Goal: Book appointment/travel/reservation

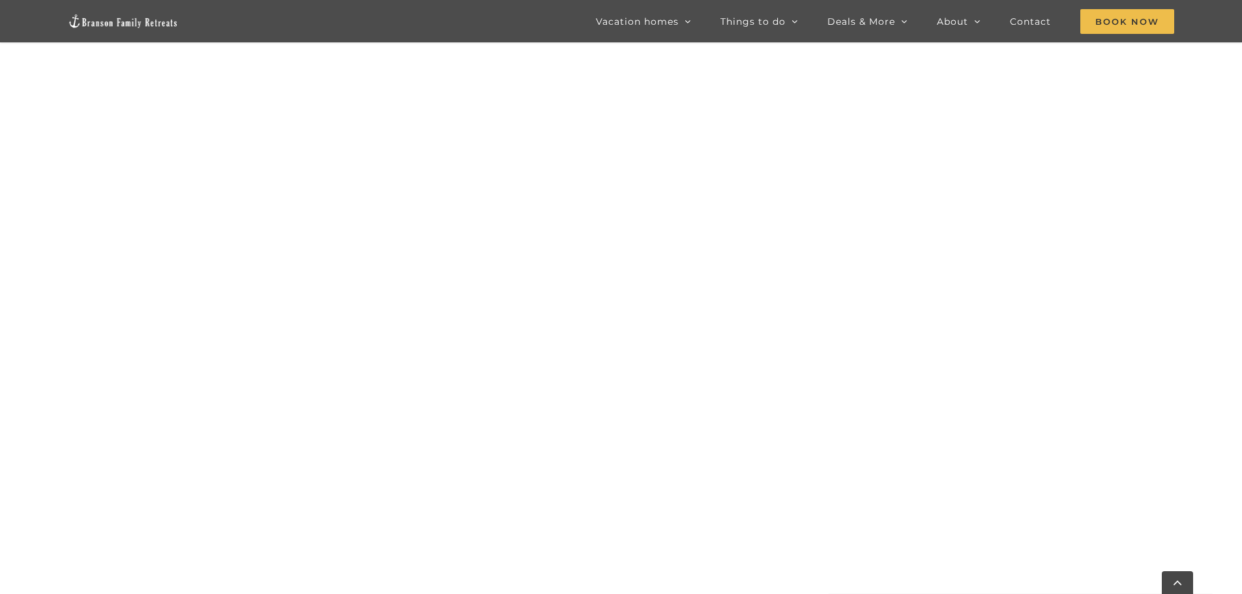
scroll to position [1311, 0]
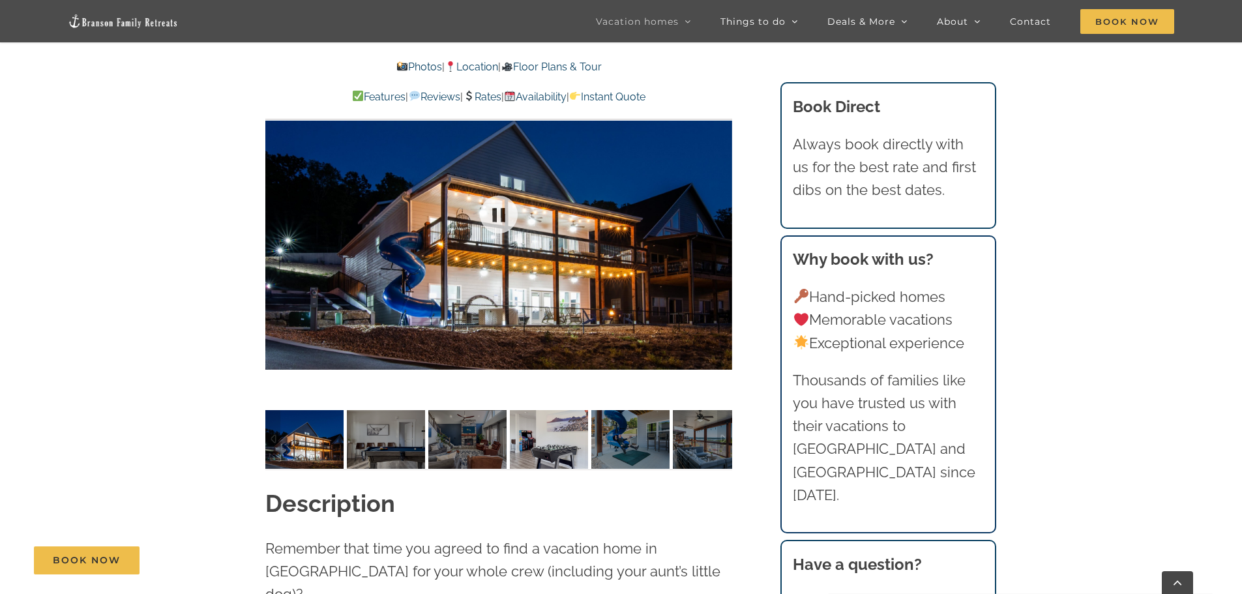
scroll to position [1108, 0]
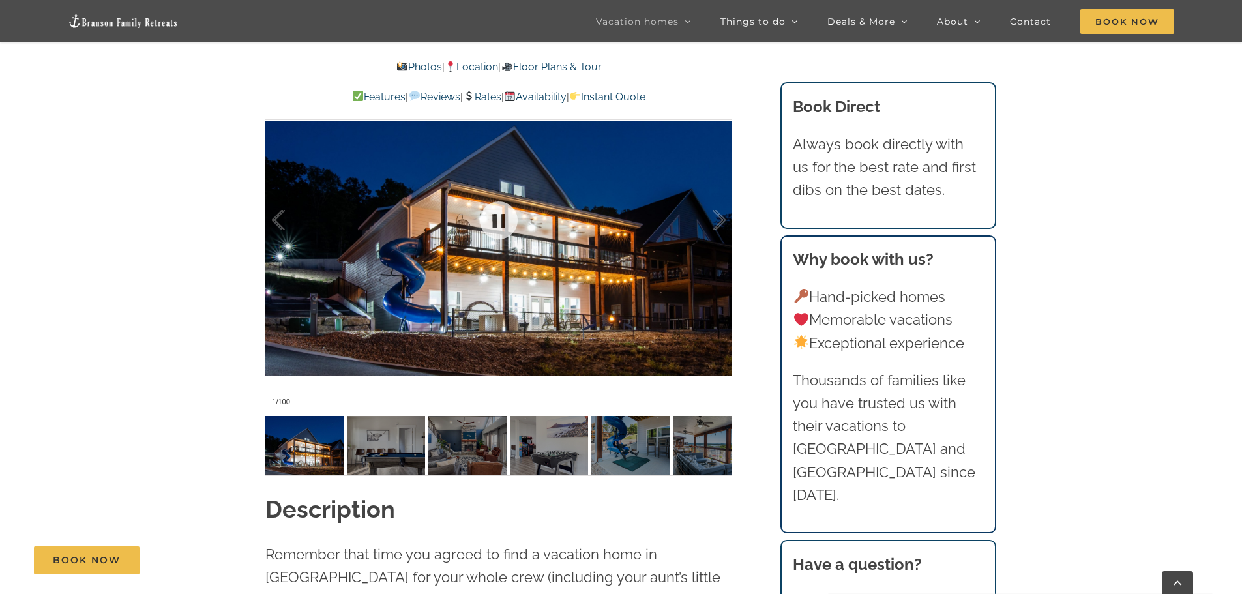
click at [433, 312] on div at bounding box center [498, 219] width 467 height 383
click at [304, 442] on img at bounding box center [304, 445] width 78 height 59
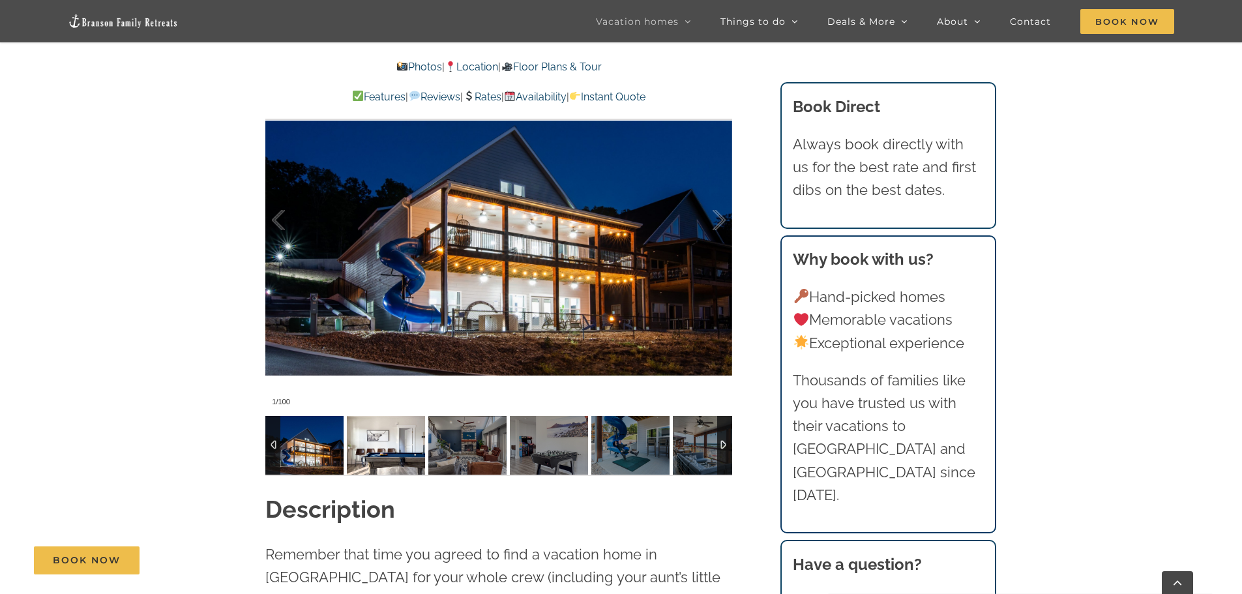
click at [407, 440] on img at bounding box center [386, 445] width 78 height 59
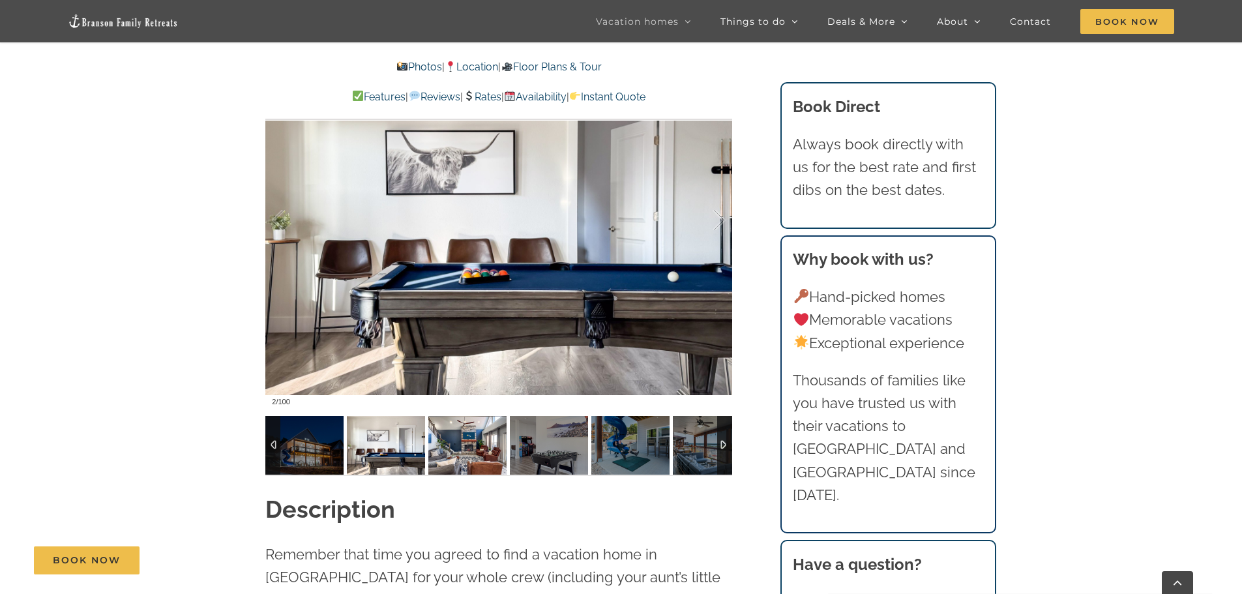
click at [460, 447] on img at bounding box center [467, 445] width 78 height 59
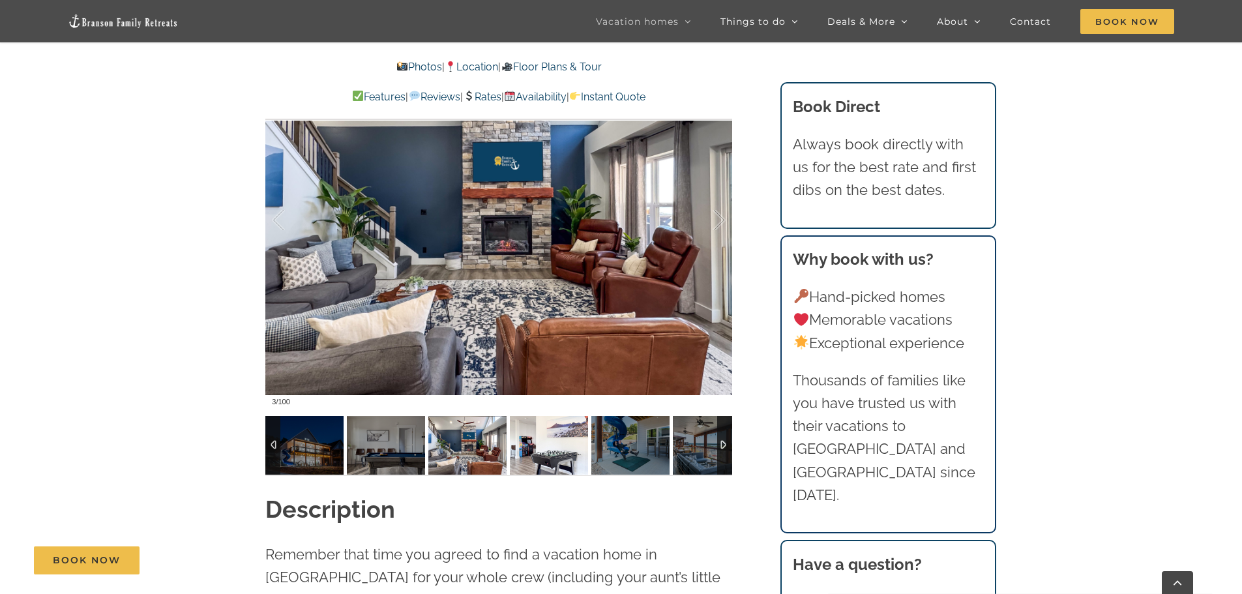
click at [535, 462] on img at bounding box center [549, 445] width 78 height 59
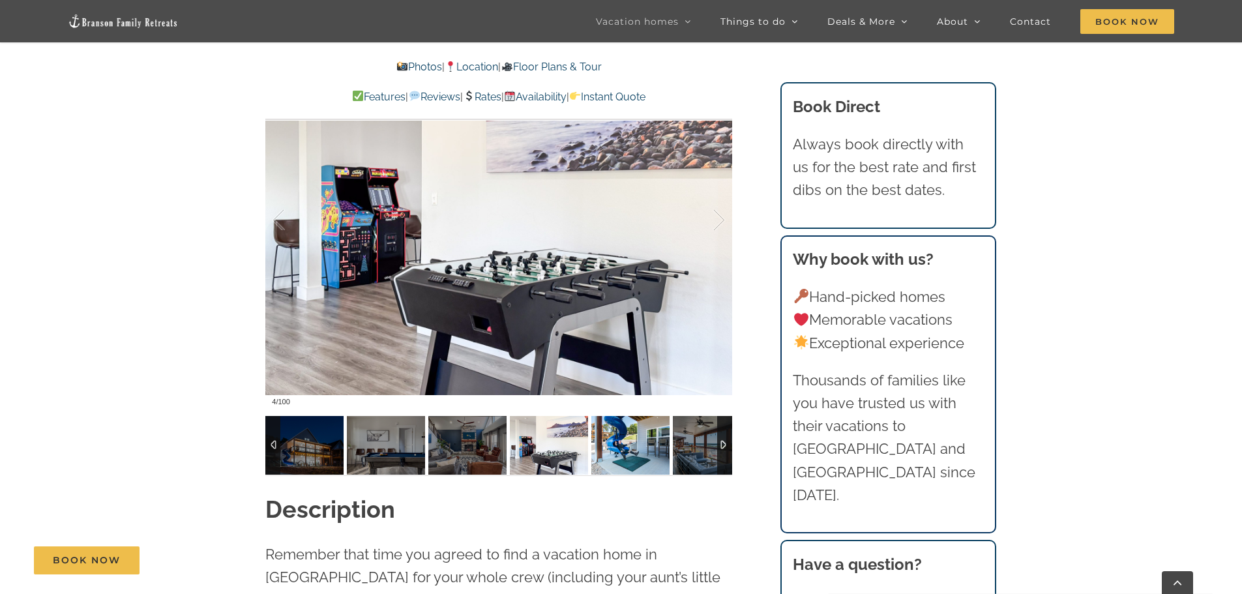
click at [643, 446] on img at bounding box center [630, 445] width 78 height 59
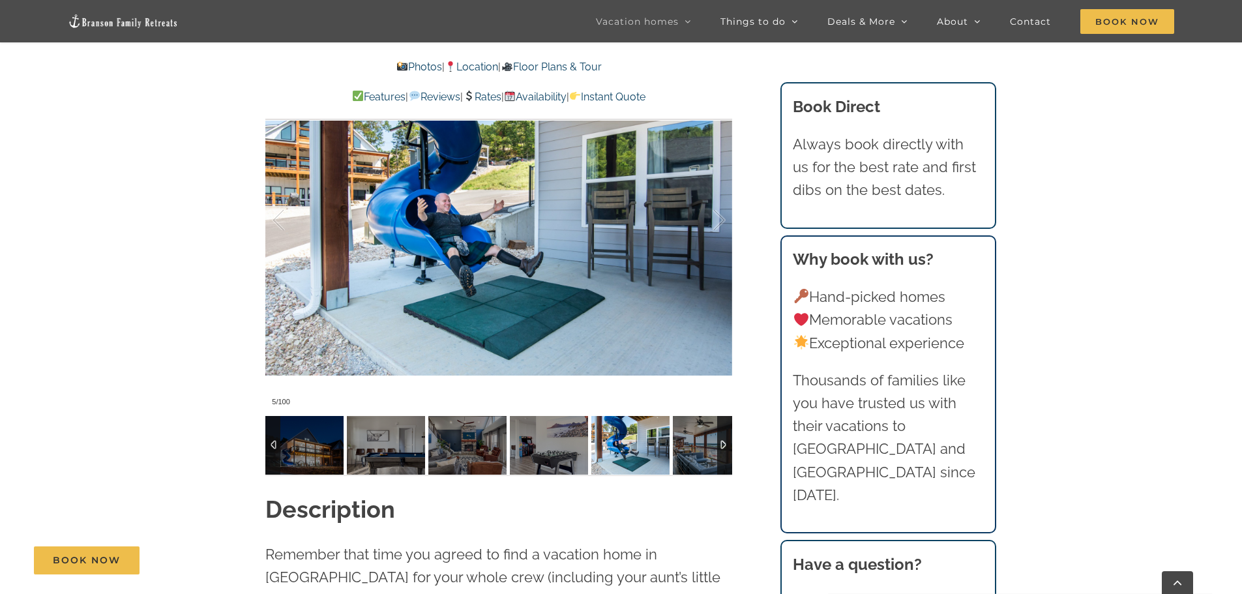
click at [725, 442] on div at bounding box center [724, 445] width 15 height 59
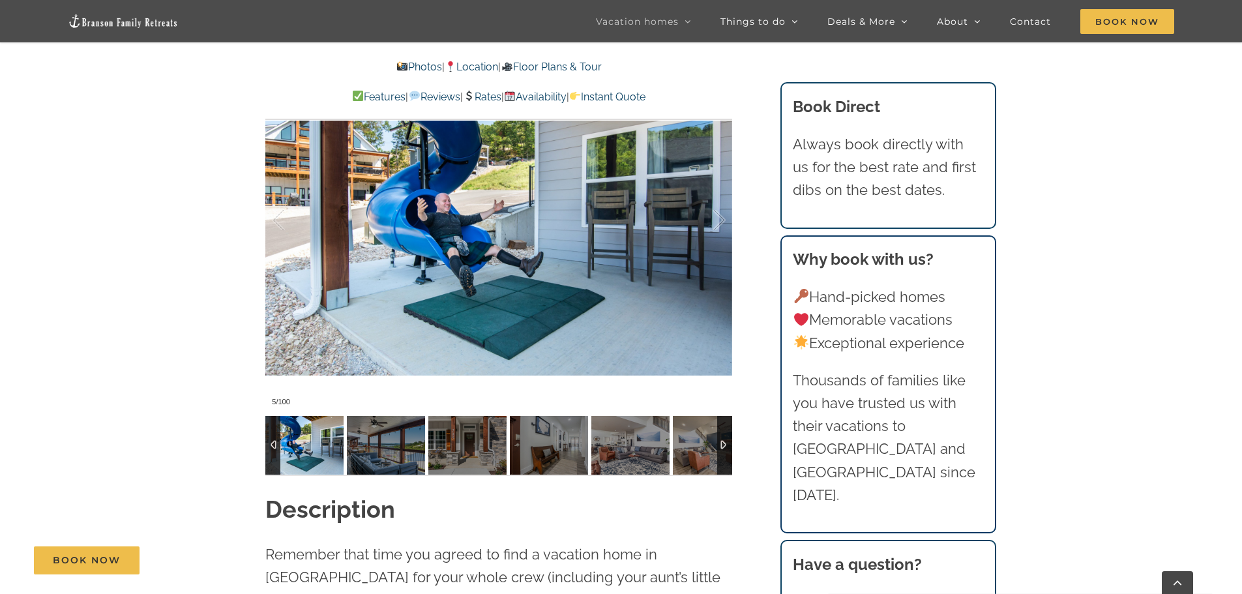
click at [725, 442] on div at bounding box center [724, 445] width 15 height 59
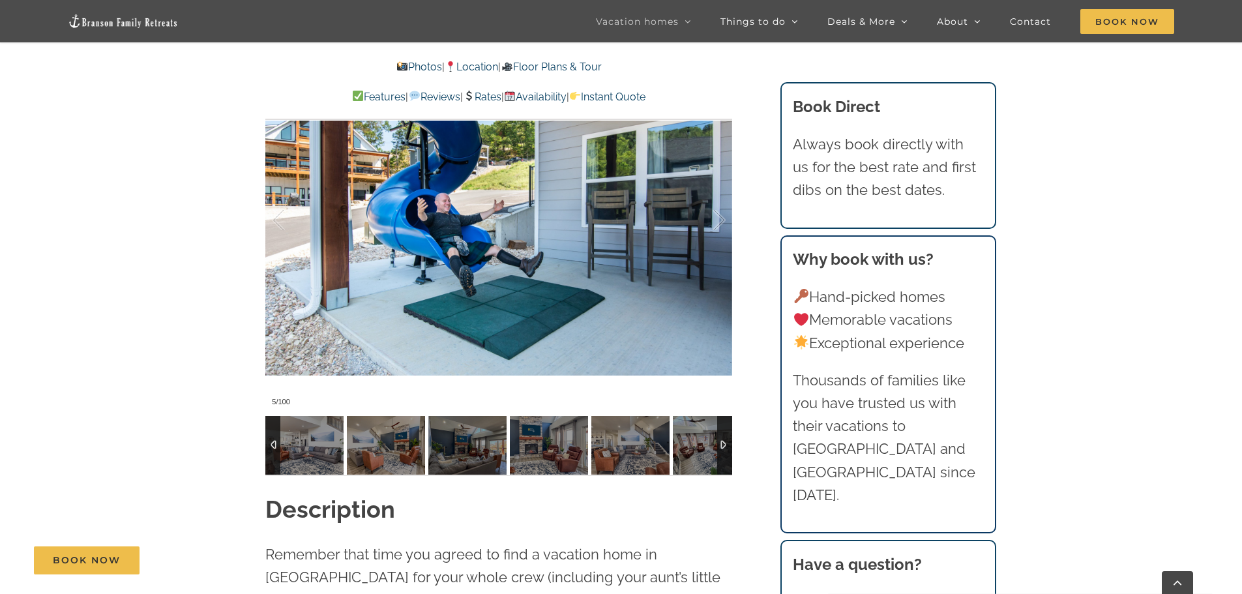
click at [725, 442] on div at bounding box center [724, 445] width 15 height 59
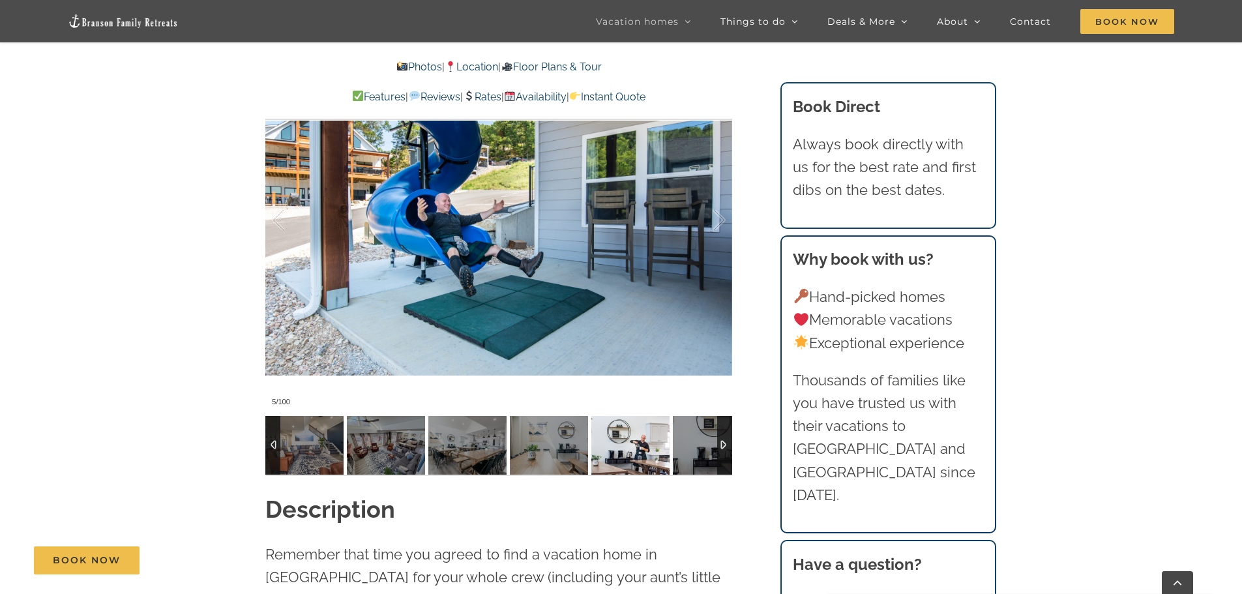
click at [632, 443] on img at bounding box center [630, 445] width 78 height 59
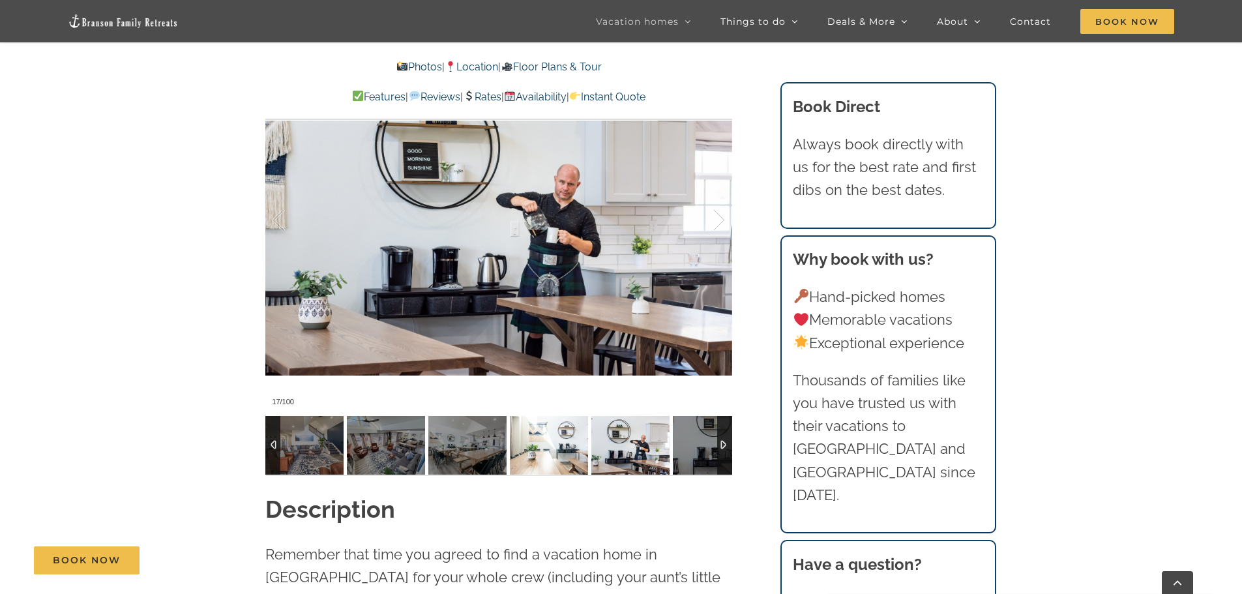
click at [564, 451] on img at bounding box center [549, 445] width 78 height 59
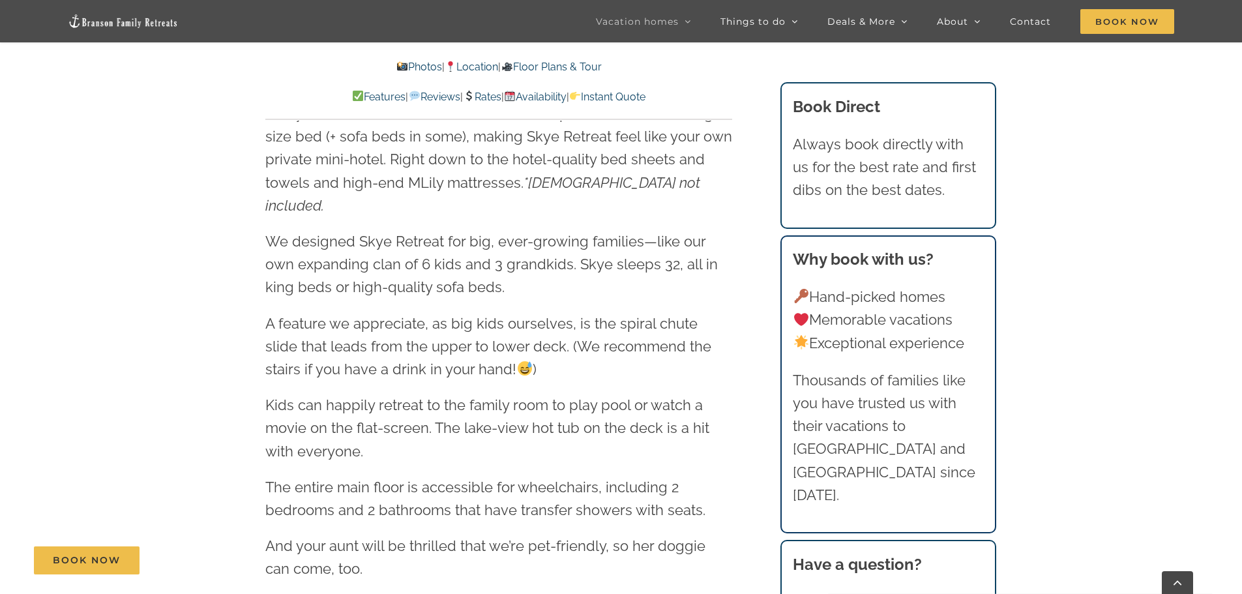
scroll to position [1565, 0]
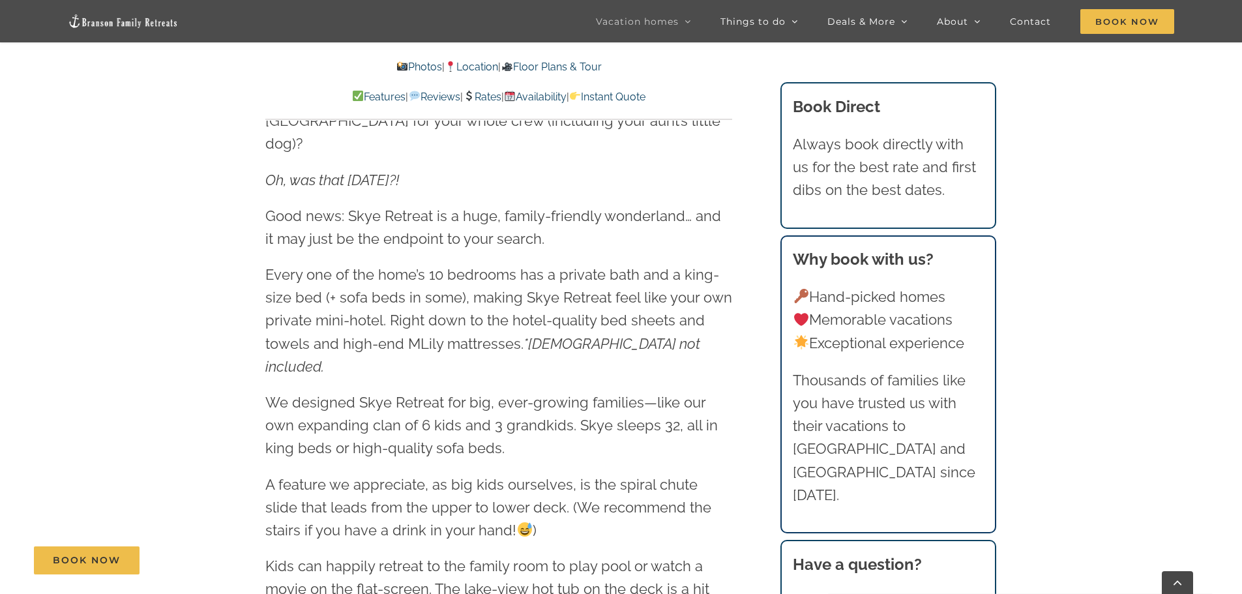
click at [482, 98] on link "Rates" at bounding box center [482, 97] width 38 height 12
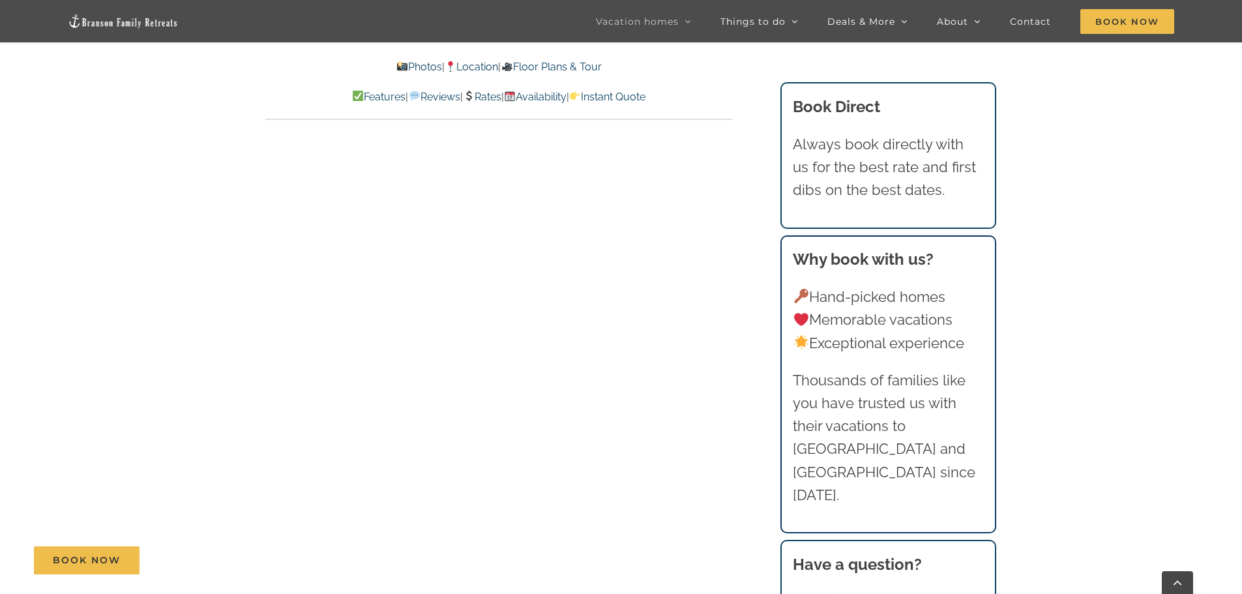
scroll to position [7216, 0]
